Goal: Information Seeking & Learning: Learn about a topic

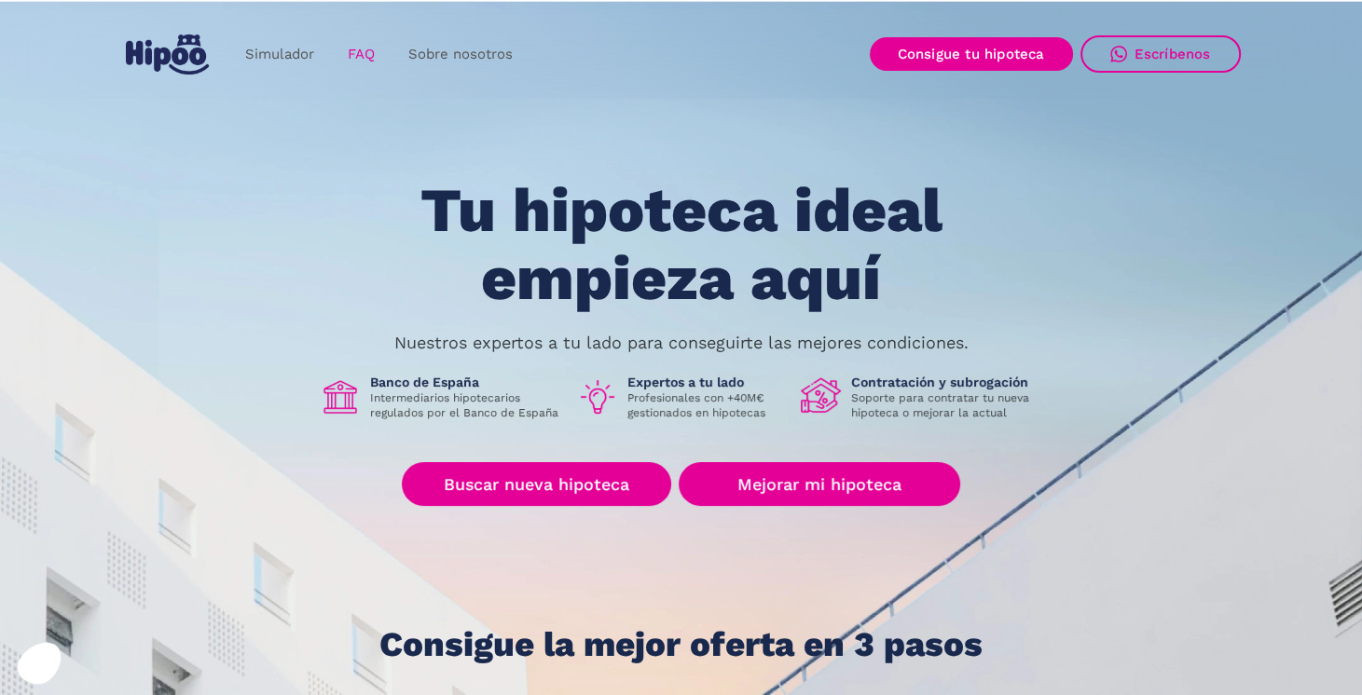
click at [367, 56] on link "FAQ" at bounding box center [361, 54] width 61 height 36
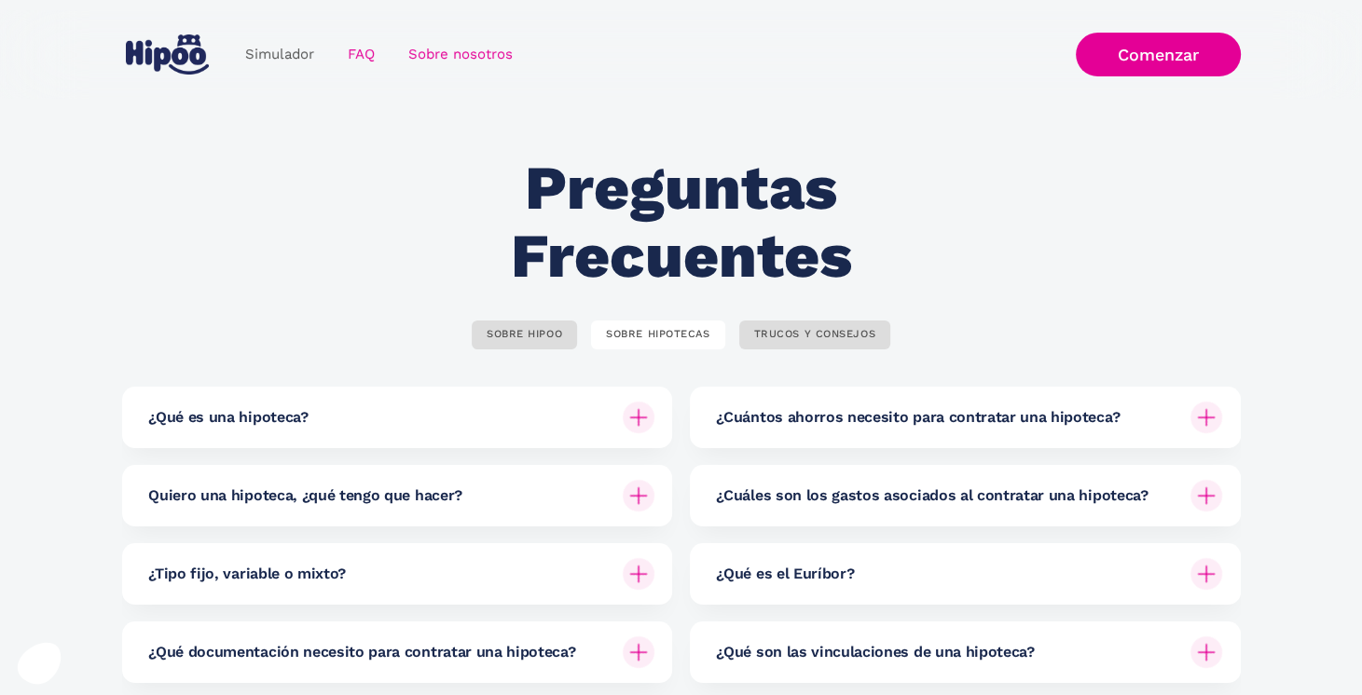
click at [434, 60] on link "Sobre nosotros" at bounding box center [461, 54] width 138 height 36
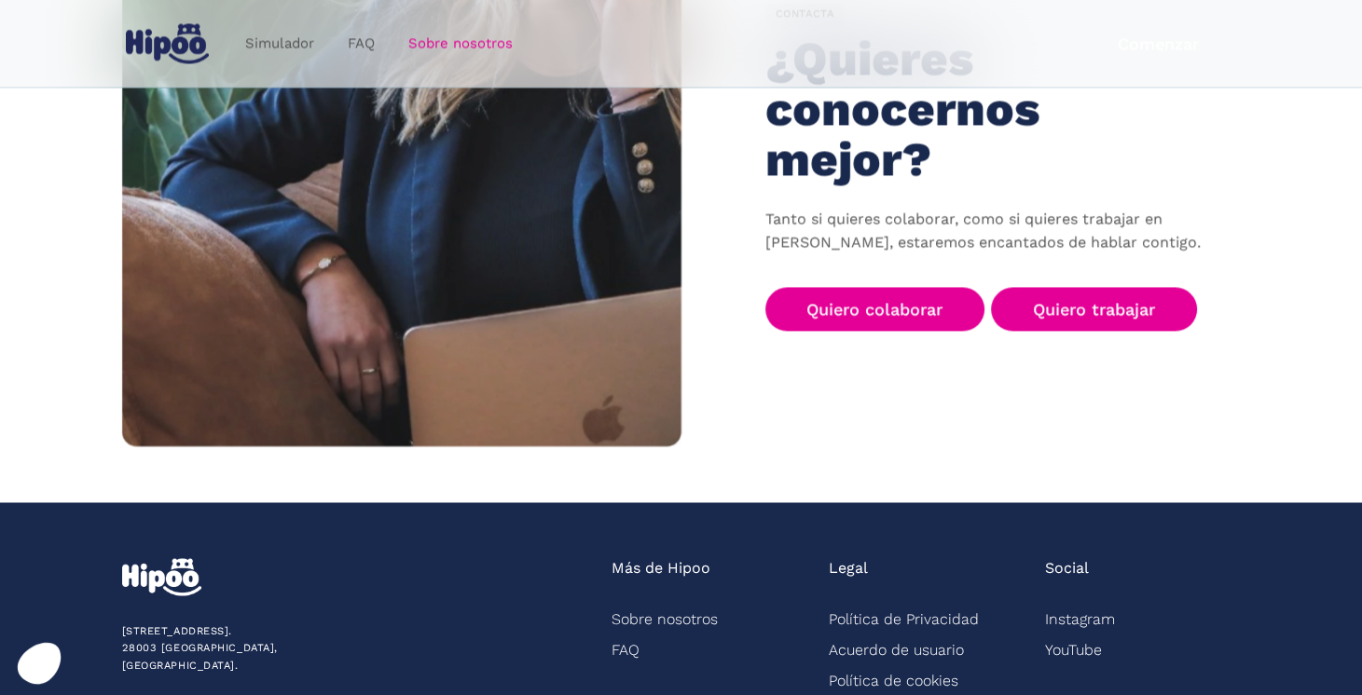
scroll to position [2856, 0]
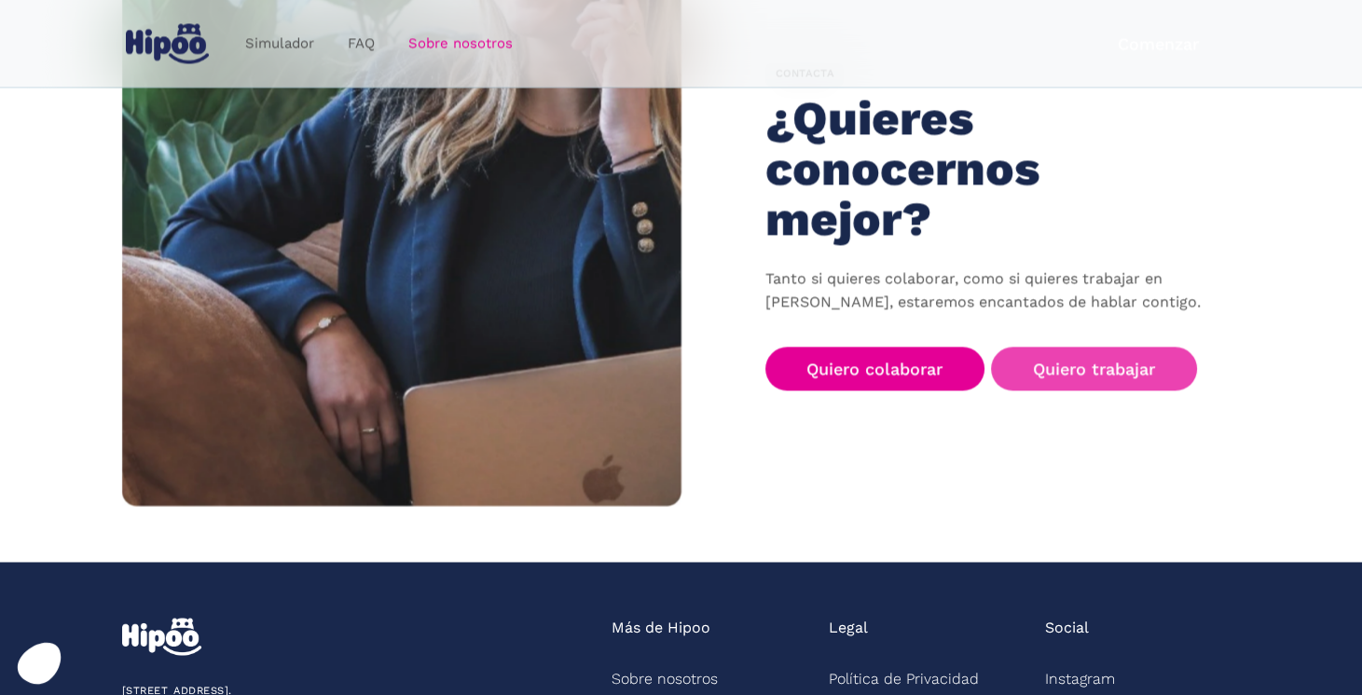
click at [1110, 347] on link "Quiero trabajar" at bounding box center [1094, 369] width 206 height 44
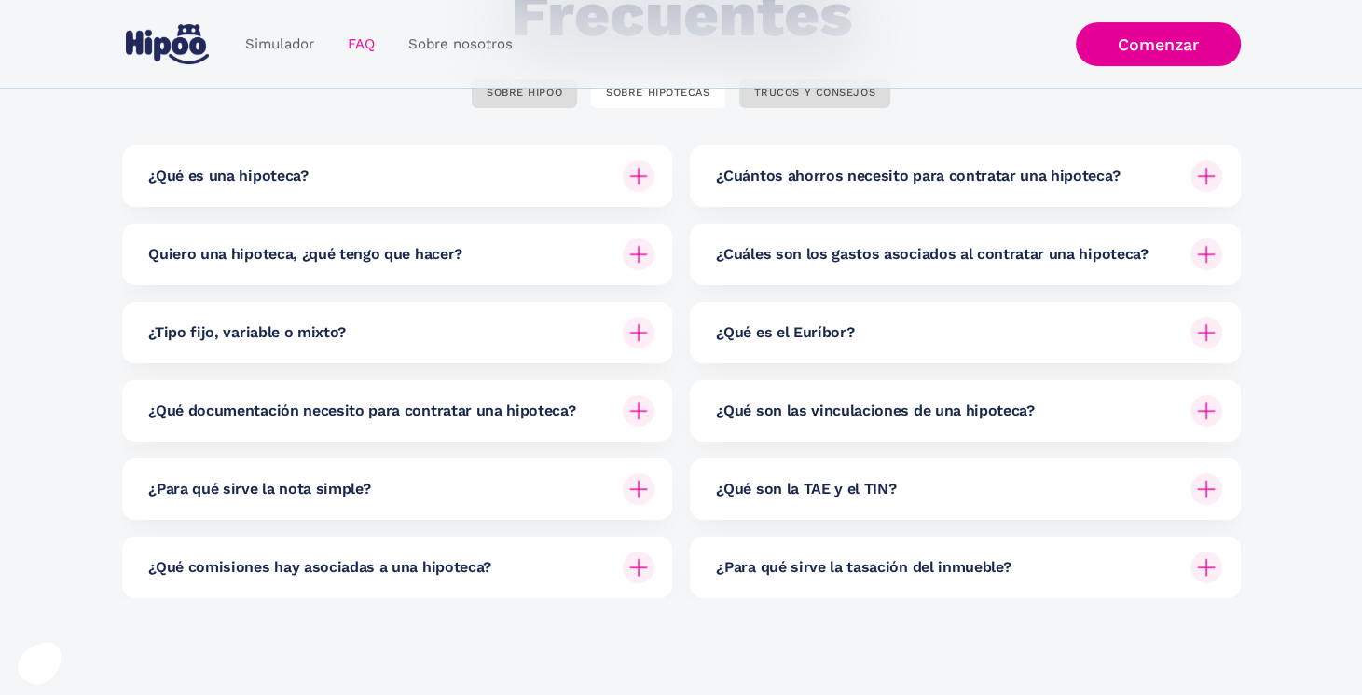
scroll to position [242, 0]
click at [648, 494] on div at bounding box center [638, 488] width 45 height 45
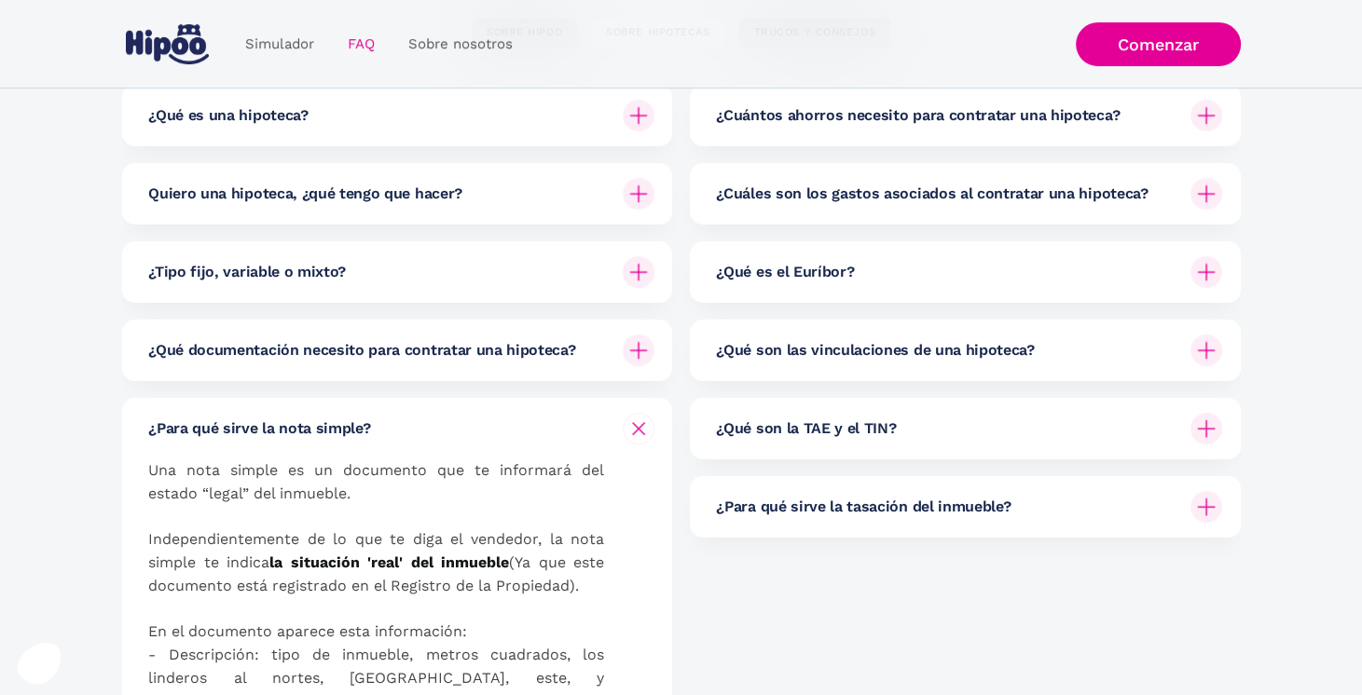
scroll to position [351, 0]
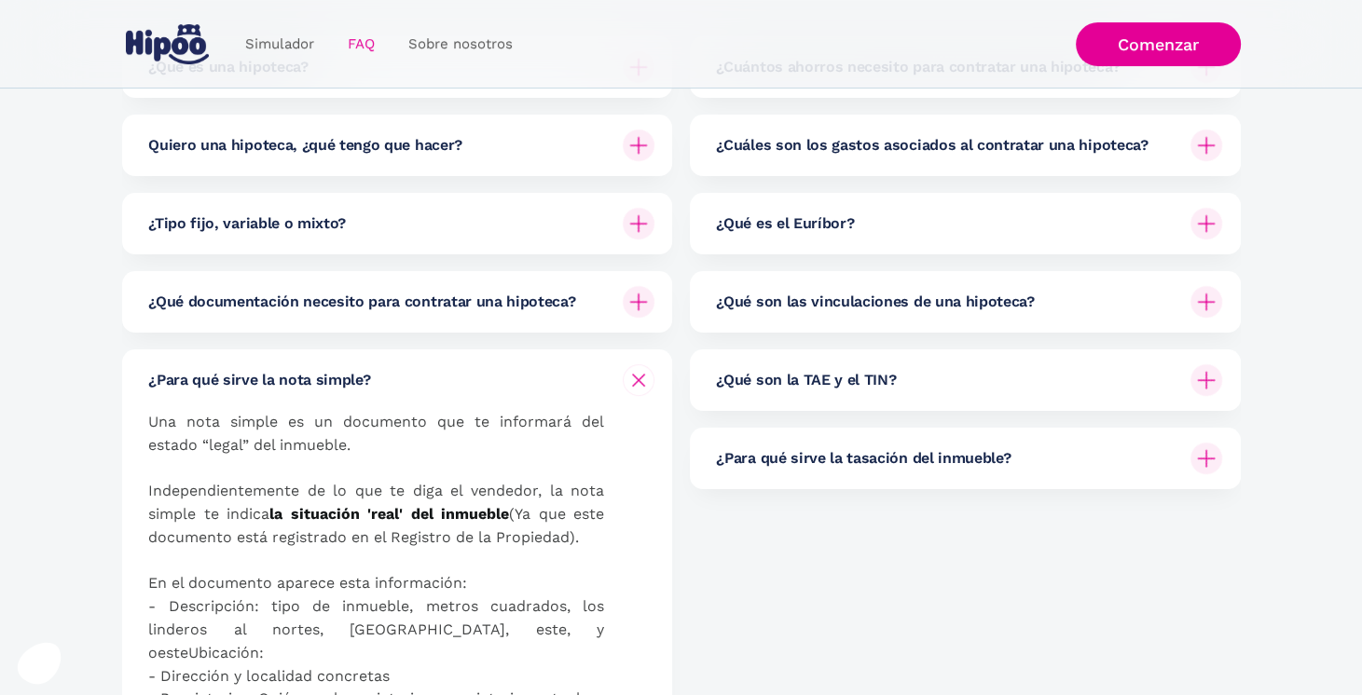
click at [637, 219] on img at bounding box center [639, 224] width 32 height 32
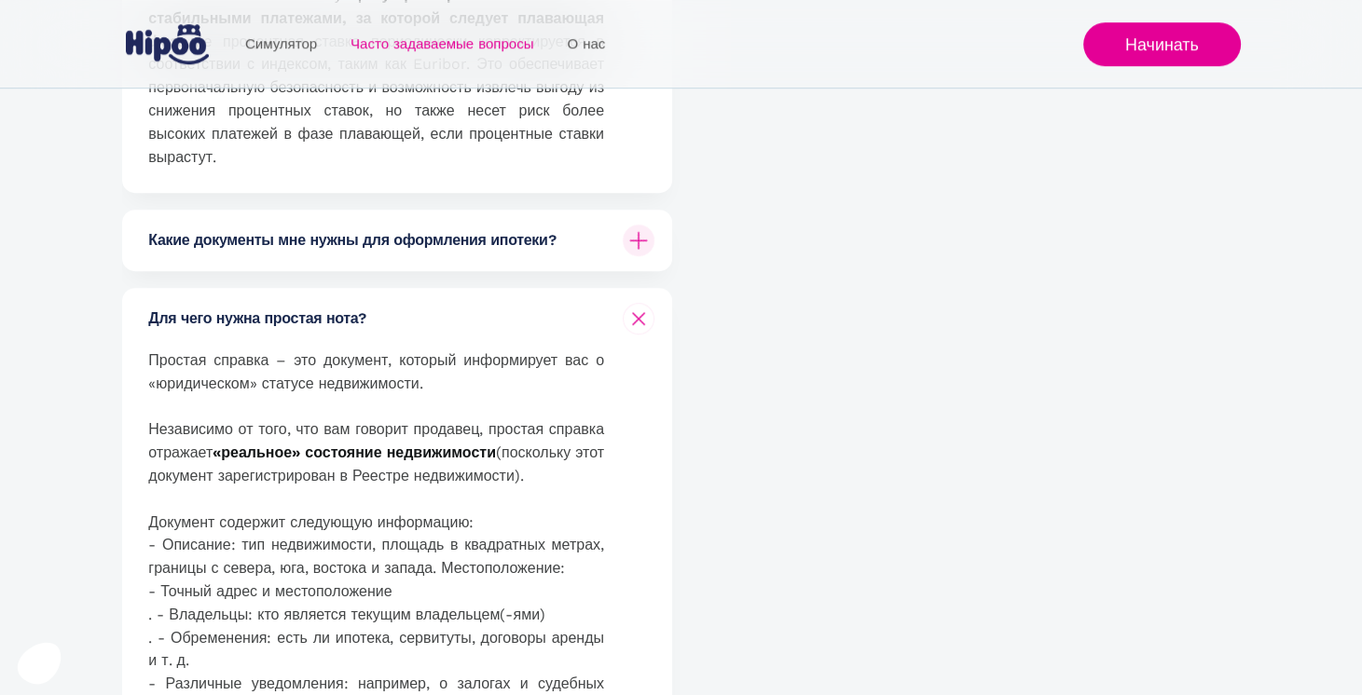
scroll to position [1070, 0]
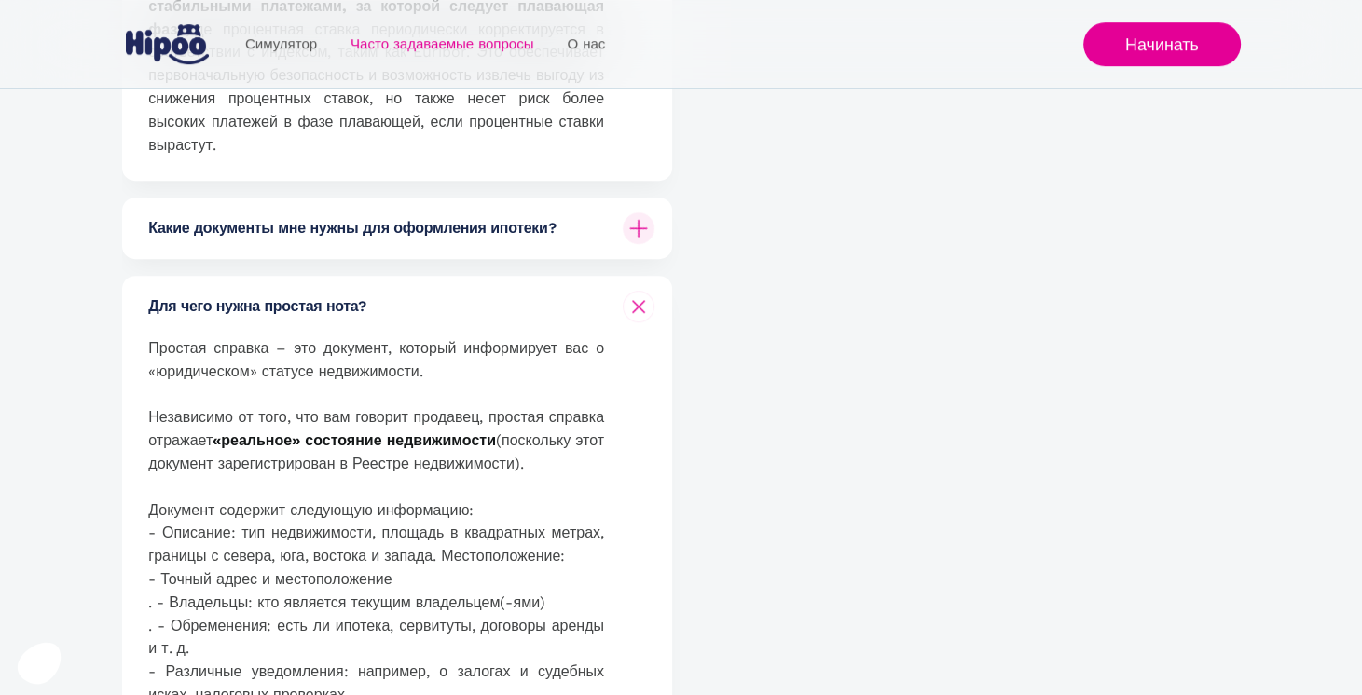
click at [632, 227] on img at bounding box center [639, 229] width 32 height 32
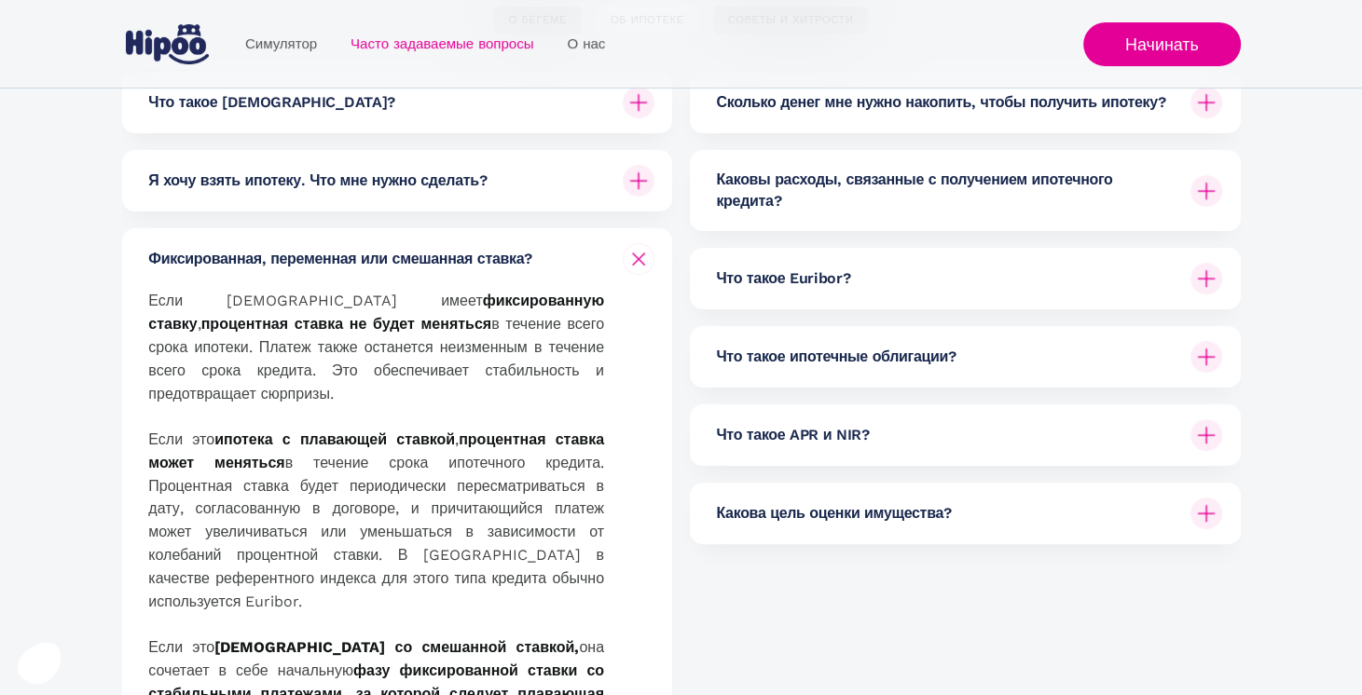
scroll to position [291, 0]
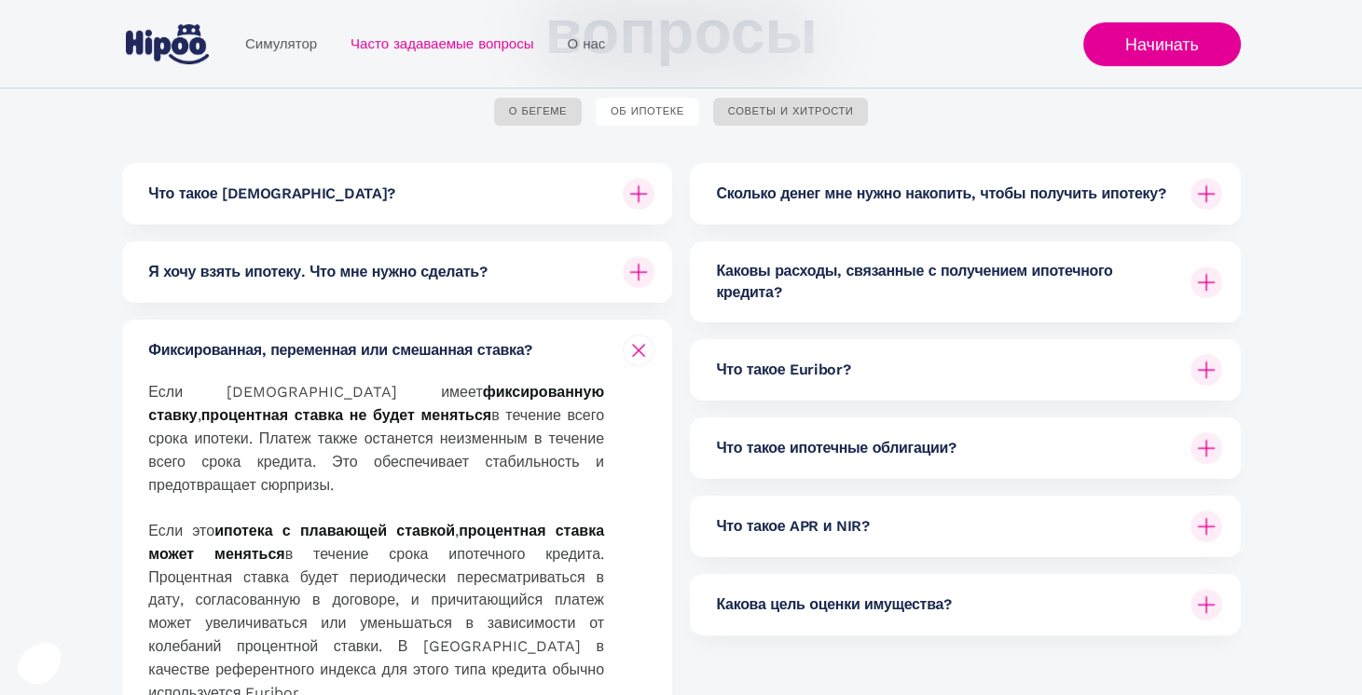
click at [1194, 195] on img at bounding box center [1206, 194] width 32 height 32
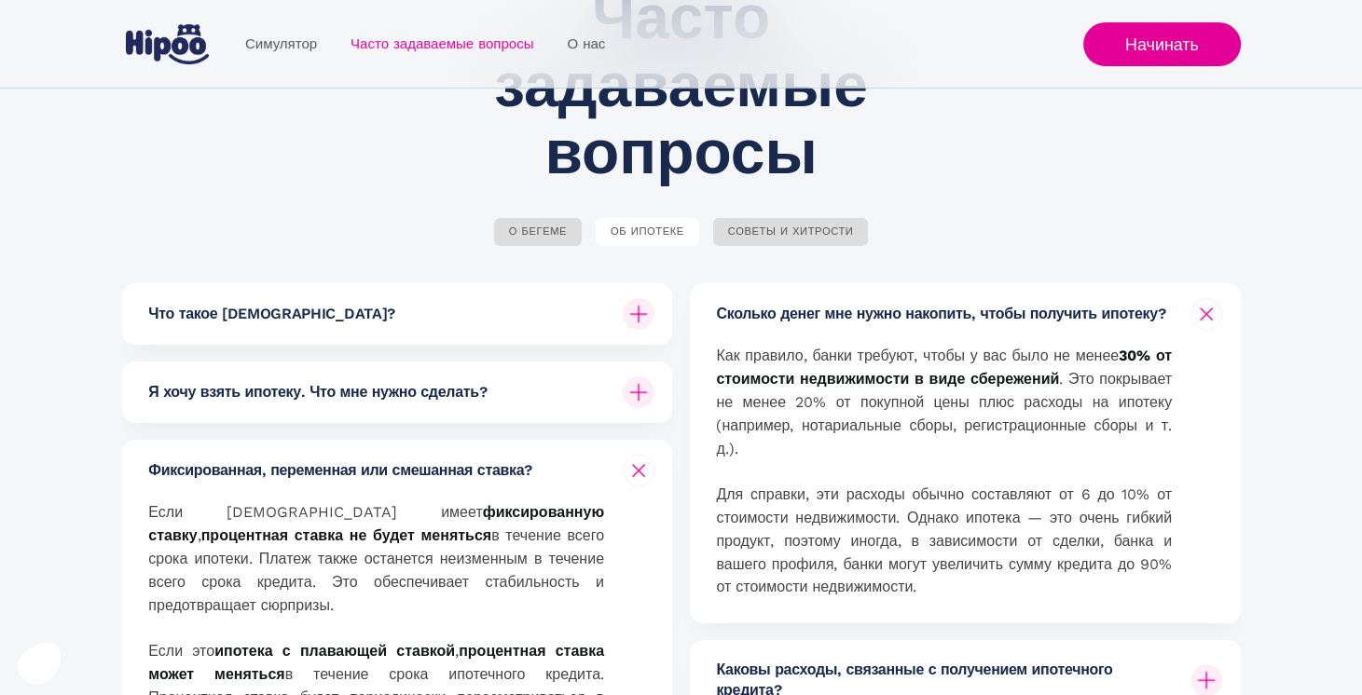
scroll to position [162, 0]
